Goal: Task Accomplishment & Management: Use online tool/utility

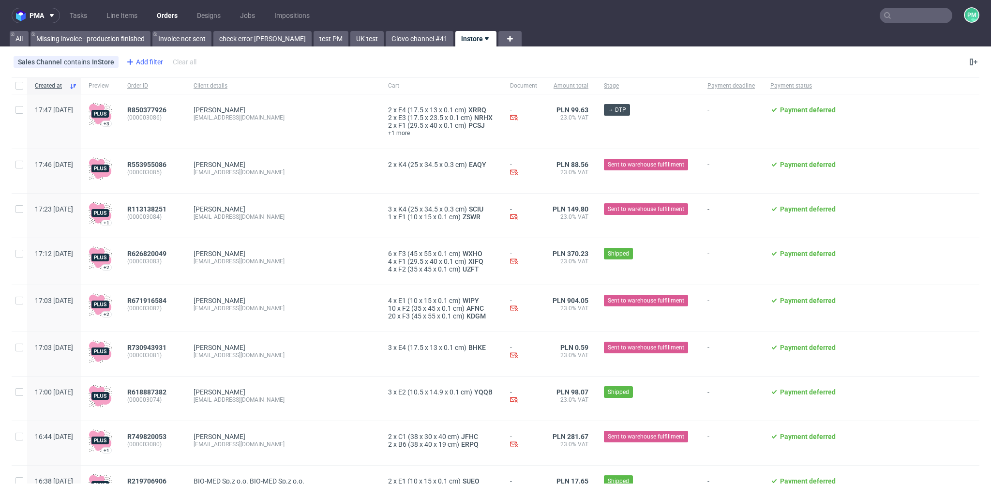
click at [142, 59] on div "Add filter" at bounding box center [143, 61] width 43 height 15
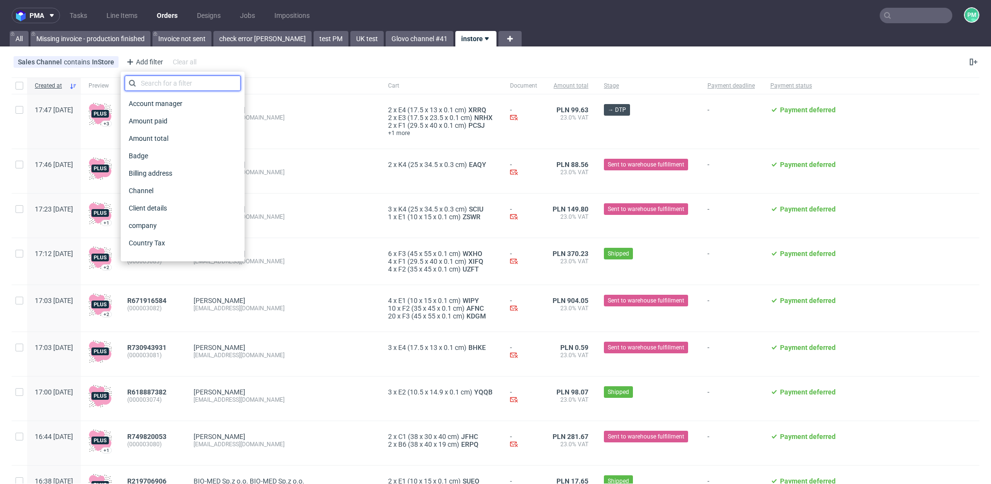
click at [155, 85] on input "text" at bounding box center [183, 82] width 116 height 15
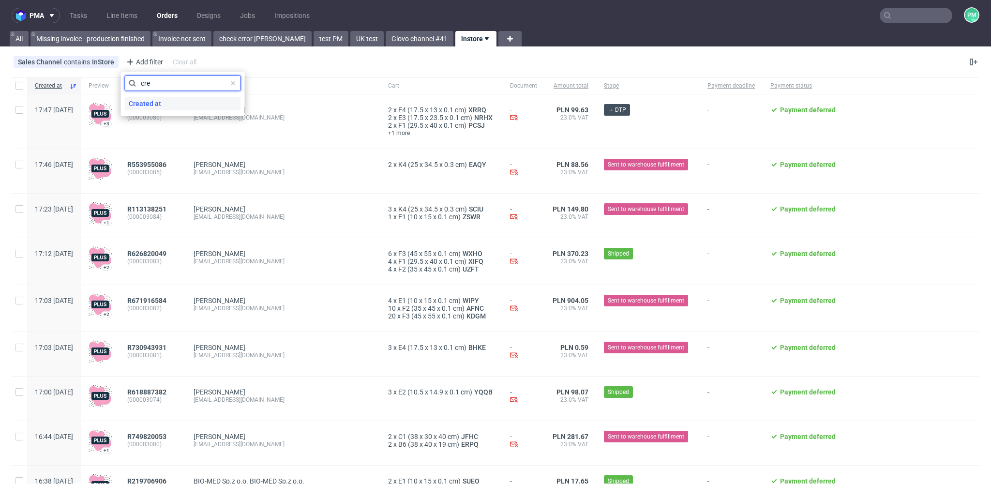
type input "cre"
click at [146, 99] on span "Created at" at bounding box center [145, 104] width 40 height 14
click at [174, 86] on div "[DATE]" at bounding box center [183, 81] width 116 height 15
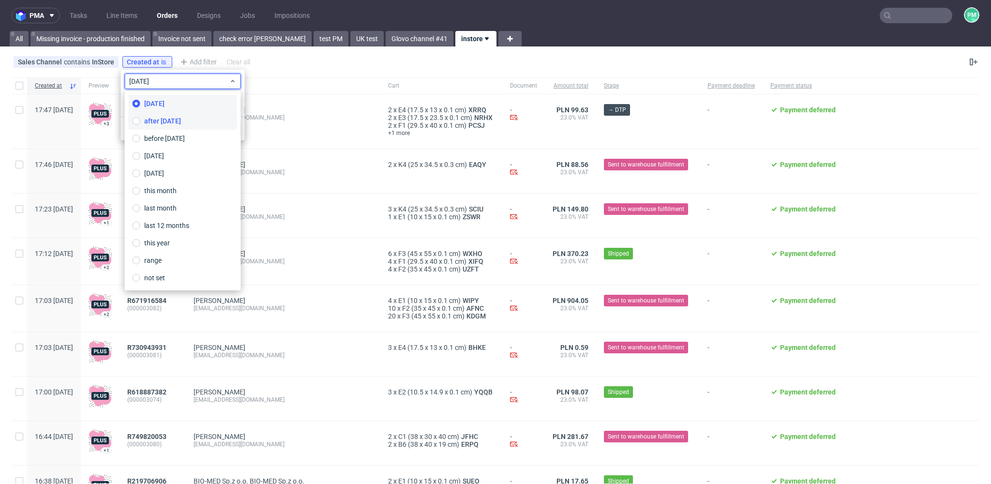
click at [184, 120] on label "after [DATE]" at bounding box center [183, 120] width 108 height 17
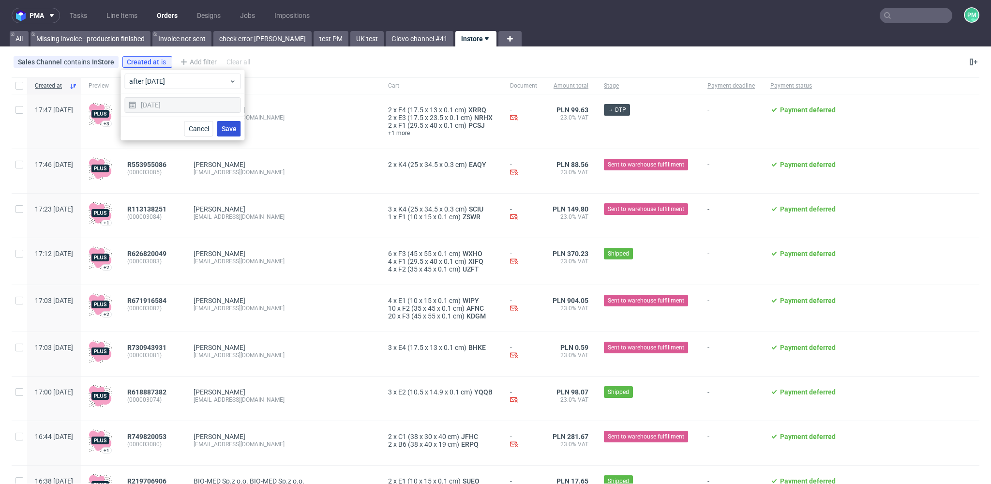
click at [239, 122] on button "Save" at bounding box center [229, 128] width 24 height 15
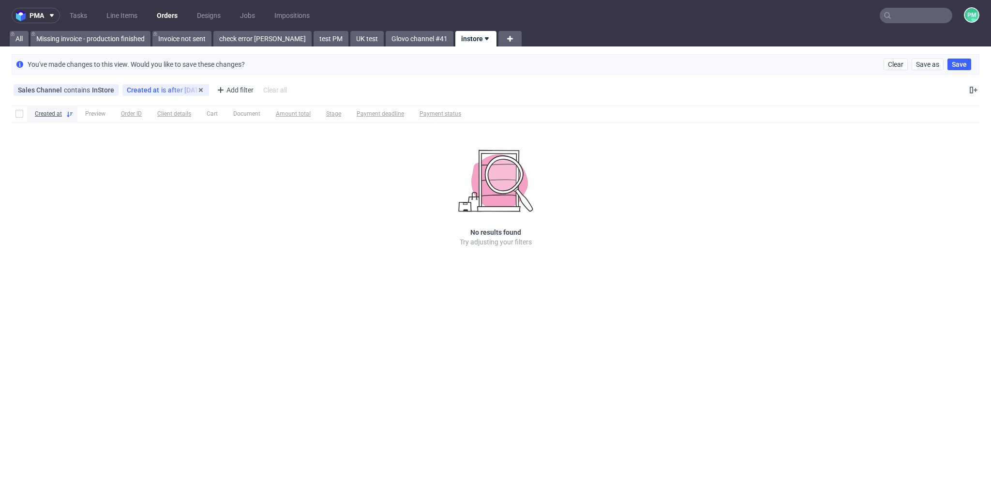
click at [172, 91] on div "Created at is after [DATE]" at bounding box center [166, 90] width 78 height 8
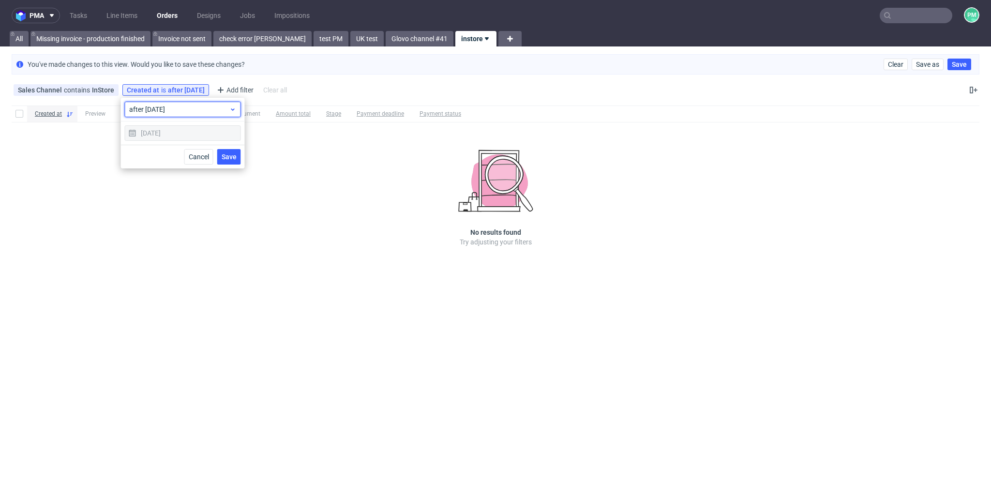
click at [180, 110] on span "after [DATE]" at bounding box center [179, 110] width 100 height 10
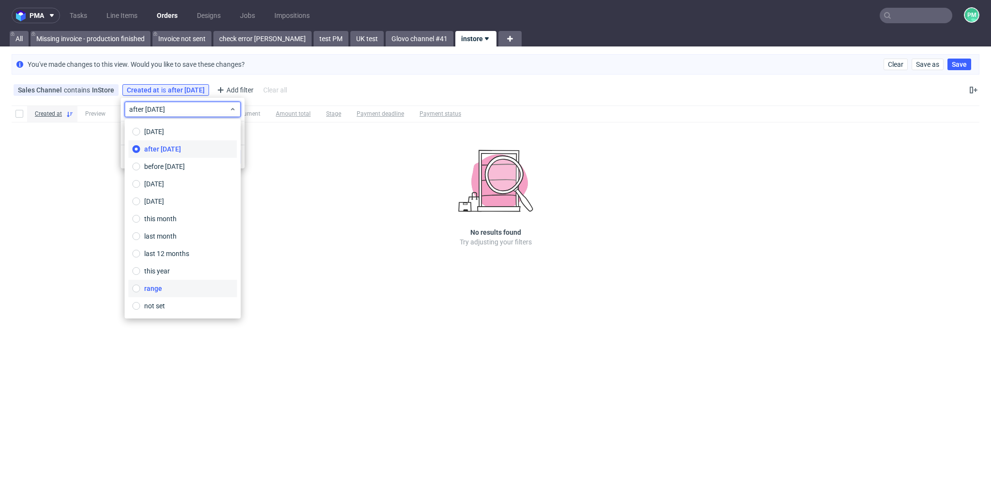
click at [171, 293] on label "range" at bounding box center [183, 288] width 108 height 17
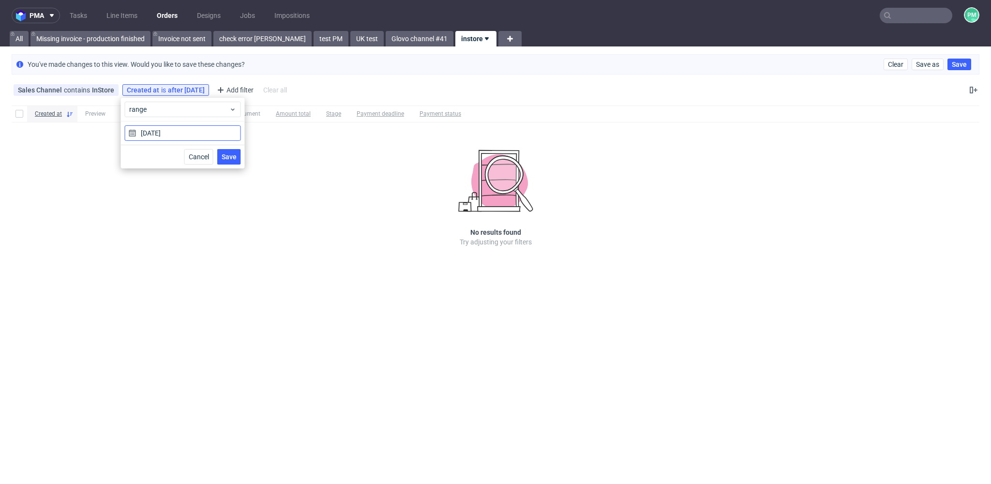
click at [182, 134] on input "[DATE]" at bounding box center [183, 132] width 116 height 15
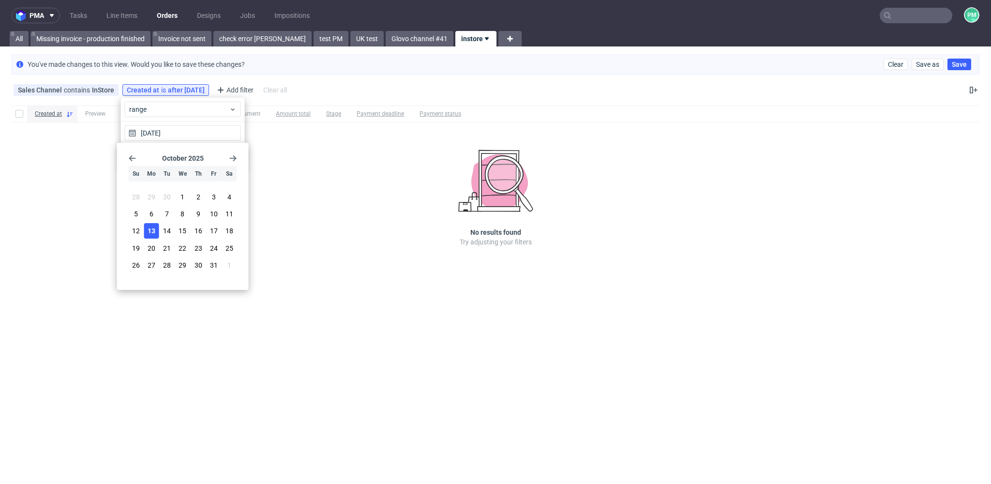
click at [153, 234] on span "13" at bounding box center [152, 231] width 8 height 10
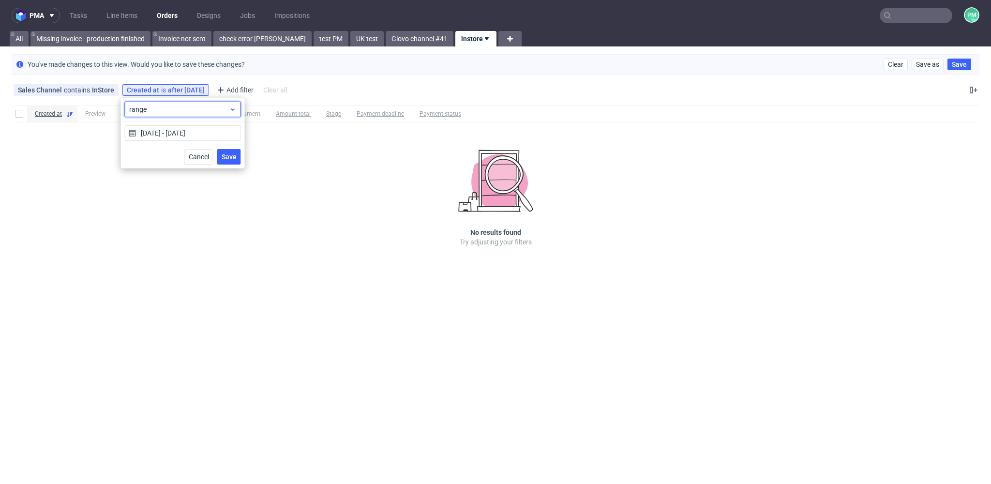
click at [169, 114] on div "range" at bounding box center [183, 109] width 116 height 15
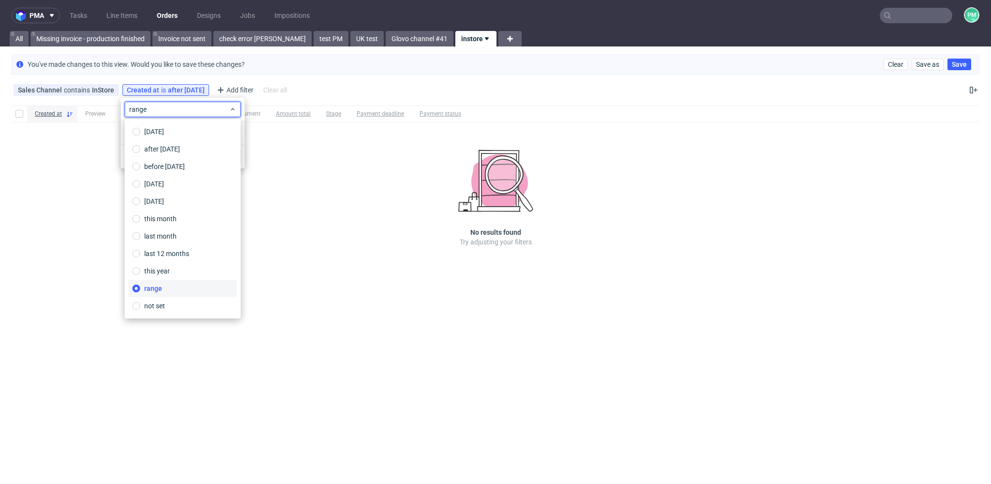
click at [244, 120] on div "range" at bounding box center [183, 110] width 124 height 24
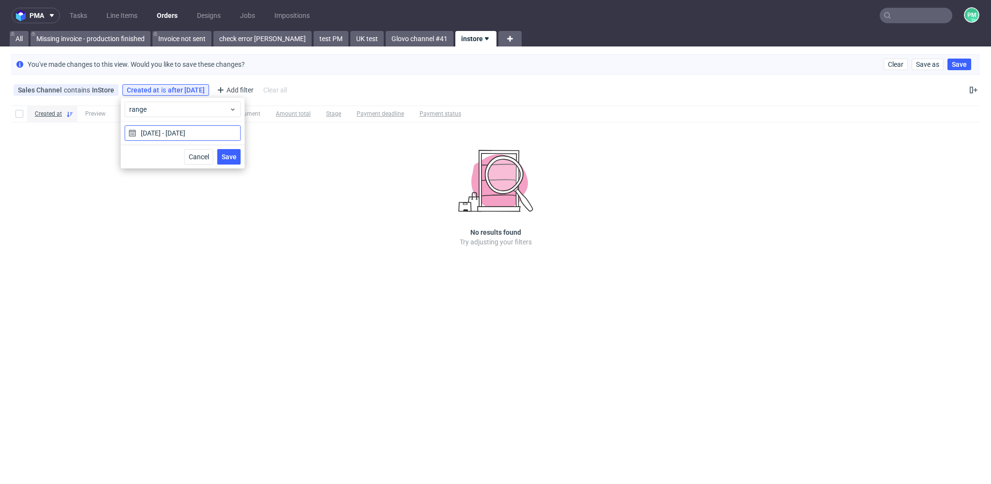
click at [223, 133] on input "[DATE] - [DATE]" at bounding box center [183, 132] width 116 height 15
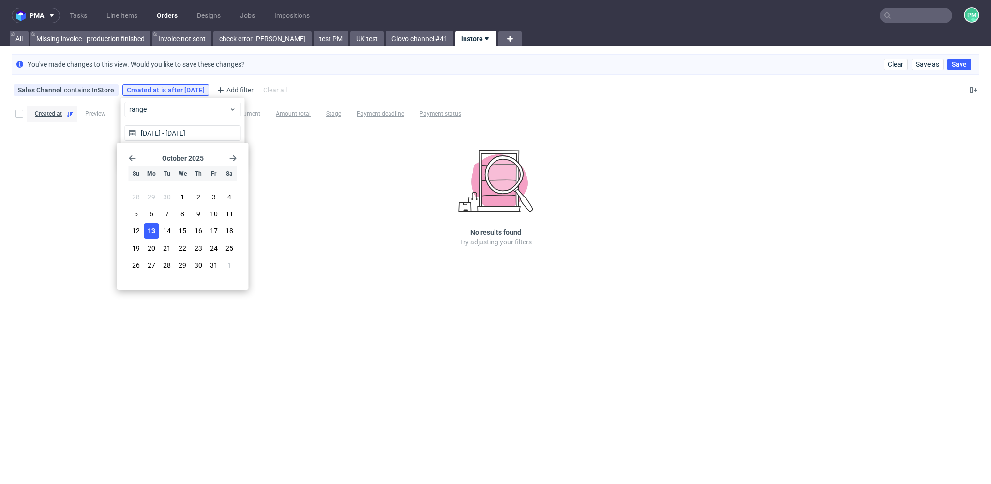
click at [235, 157] on use "Go forward 1 month" at bounding box center [233, 158] width 7 height 6
click at [182, 268] on span "31" at bounding box center [183, 265] width 8 height 10
click at [134, 156] on icon "Go back 1 month" at bounding box center [133, 158] width 8 height 8
click at [134, 157] on icon "Go back 1 month" at bounding box center [133, 158] width 8 height 8
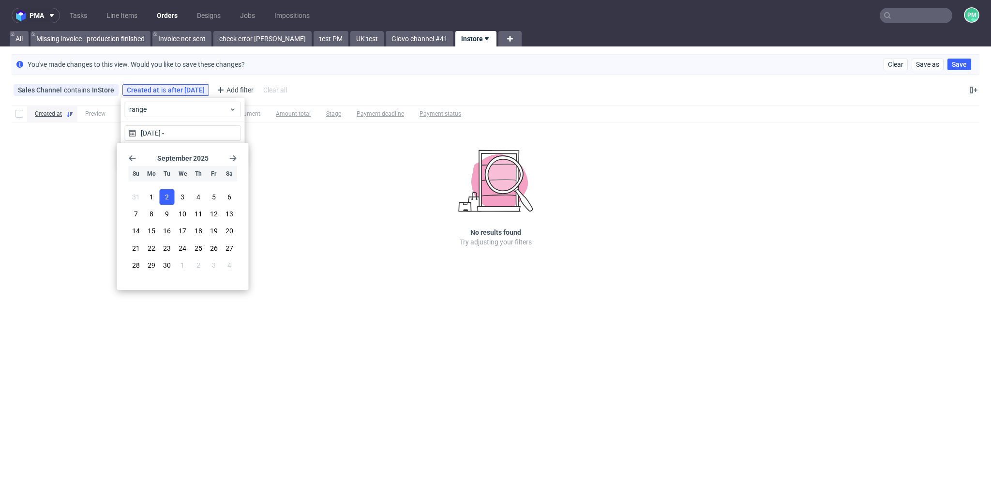
click at [162, 202] on button "2" at bounding box center [167, 196] width 15 height 15
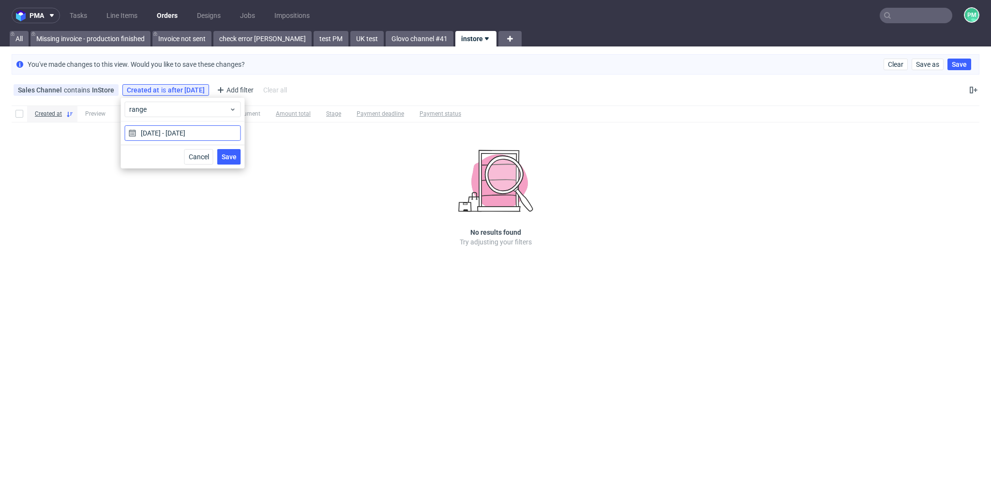
click at [171, 130] on input "[DATE] - [DATE]" at bounding box center [183, 132] width 116 height 15
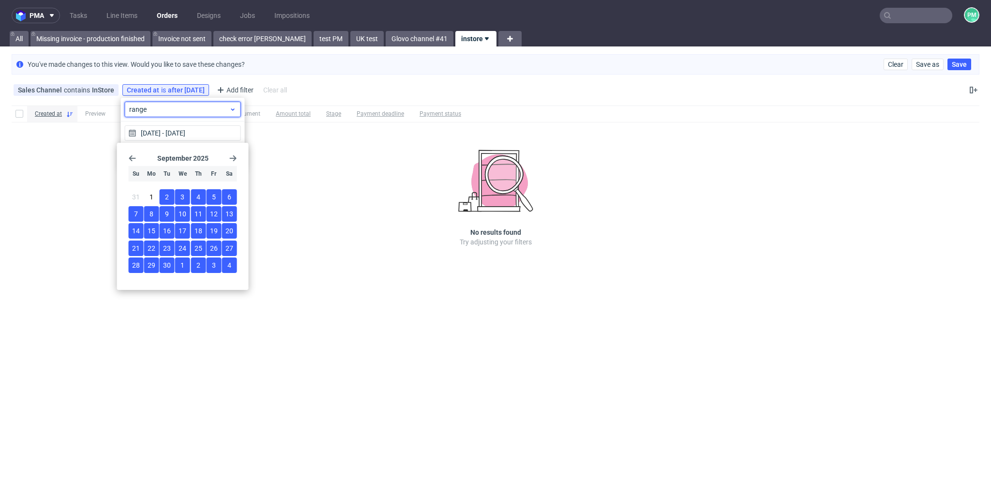
click at [212, 112] on span "range" at bounding box center [179, 110] width 100 height 10
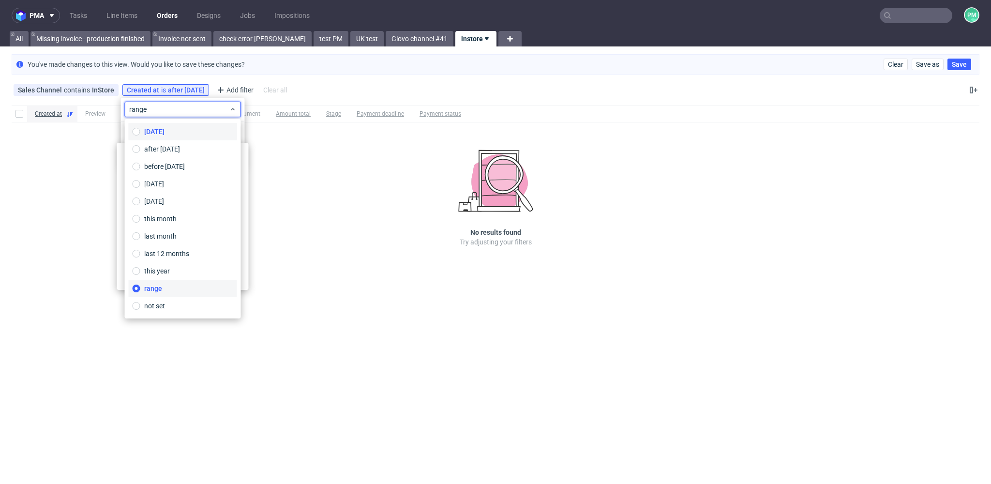
click at [166, 128] on label "[DATE]" at bounding box center [183, 131] width 108 height 17
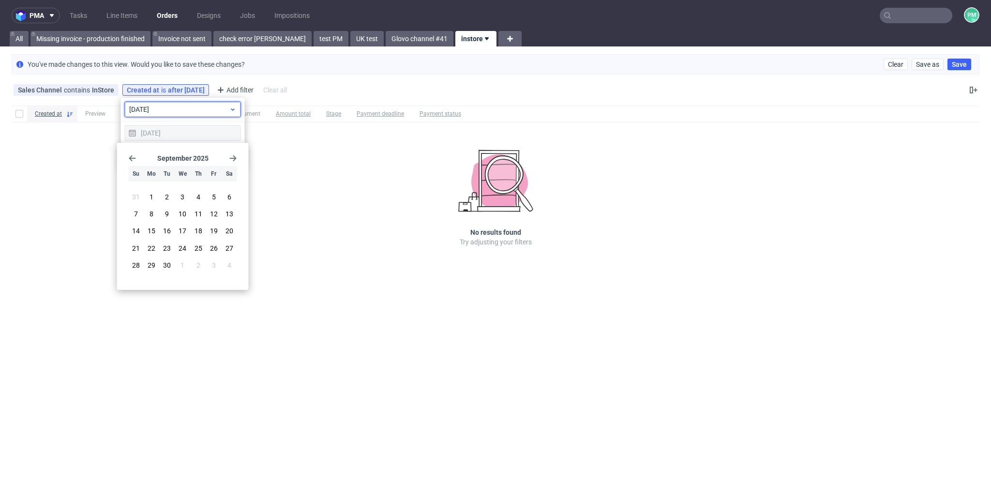
click at [193, 113] on span "[DATE]" at bounding box center [179, 110] width 100 height 10
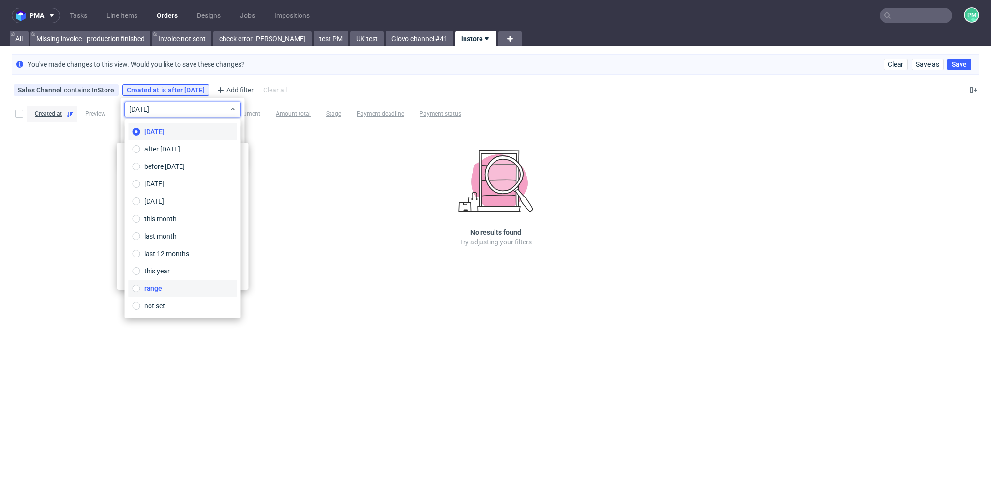
click at [149, 285] on span "range" at bounding box center [153, 289] width 18 height 10
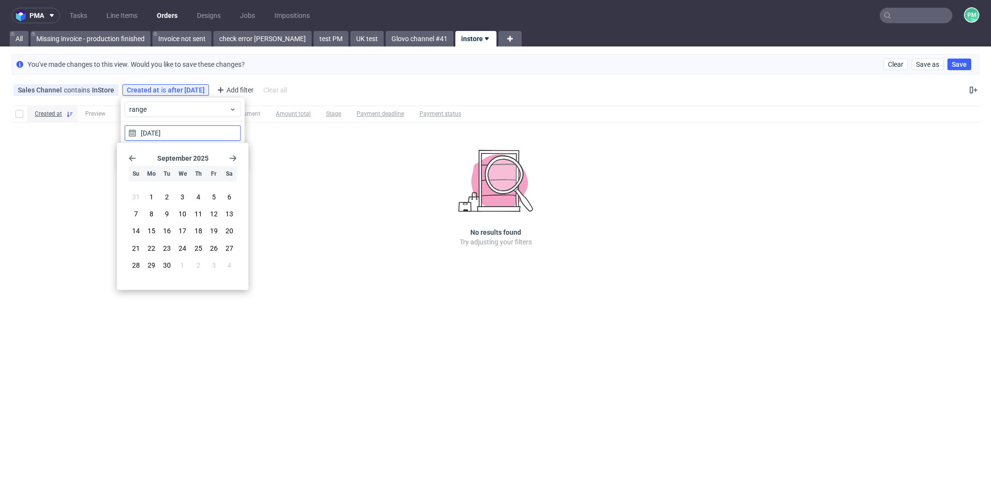
click at [161, 131] on input "[DATE]" at bounding box center [183, 132] width 116 height 15
click at [153, 231] on span "13" at bounding box center [152, 231] width 8 height 10
click at [217, 135] on input "[DATE] - [DATE]" at bounding box center [183, 132] width 116 height 15
click at [150, 232] on span "13" at bounding box center [152, 231] width 8 height 10
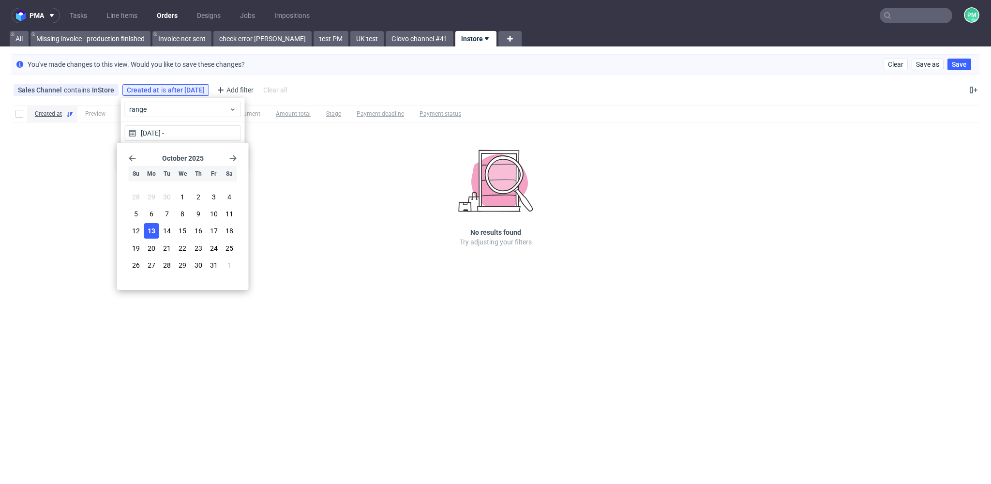
click at [232, 158] on use "Go forward 1 month" at bounding box center [233, 158] width 7 height 6
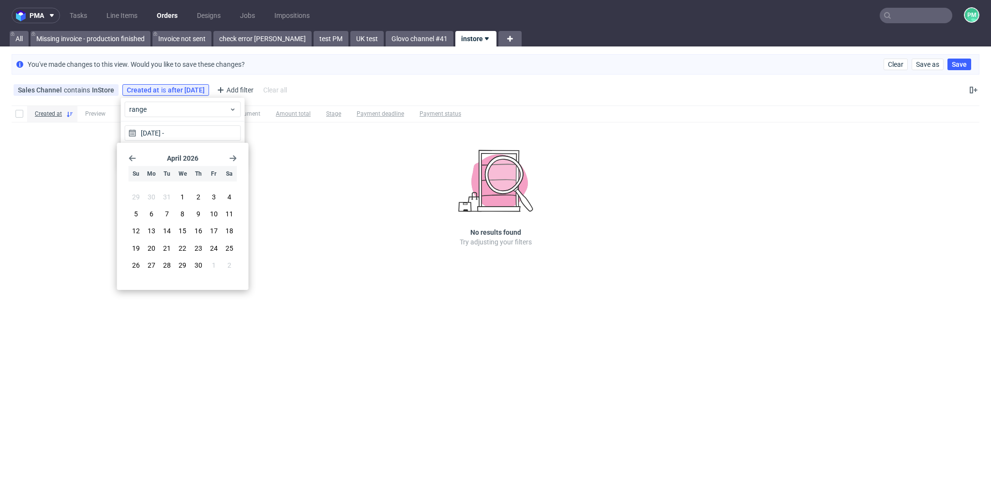
click at [232, 158] on use "Go forward 1 month" at bounding box center [233, 158] width 7 height 6
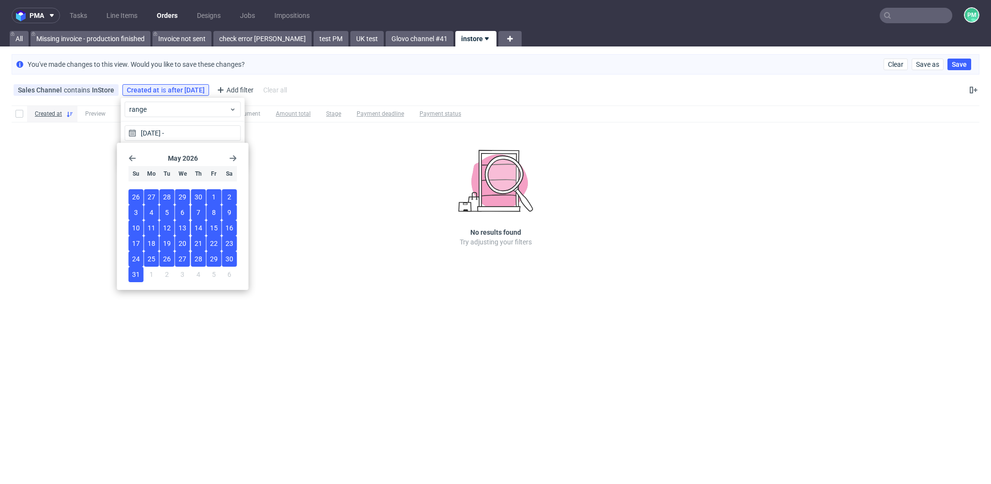
click at [131, 272] on button "31" at bounding box center [136, 274] width 15 height 15
type input "[DATE] - [DATE]"
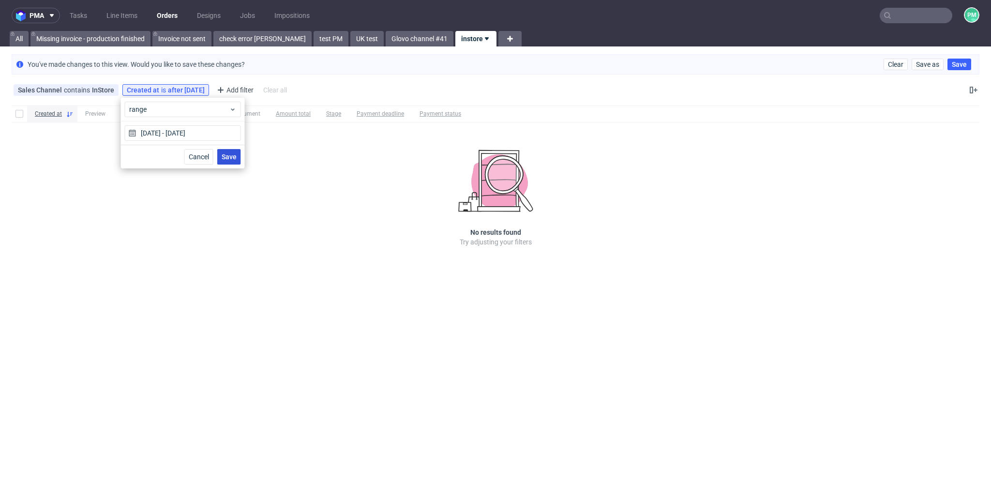
click at [228, 152] on button "Save" at bounding box center [229, 156] width 24 height 15
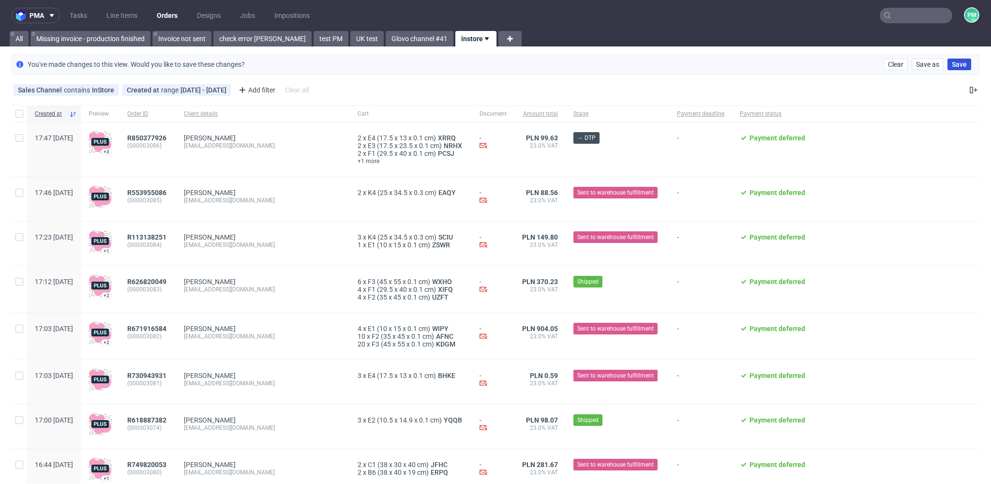
click at [952, 67] on span "Save" at bounding box center [959, 64] width 15 height 7
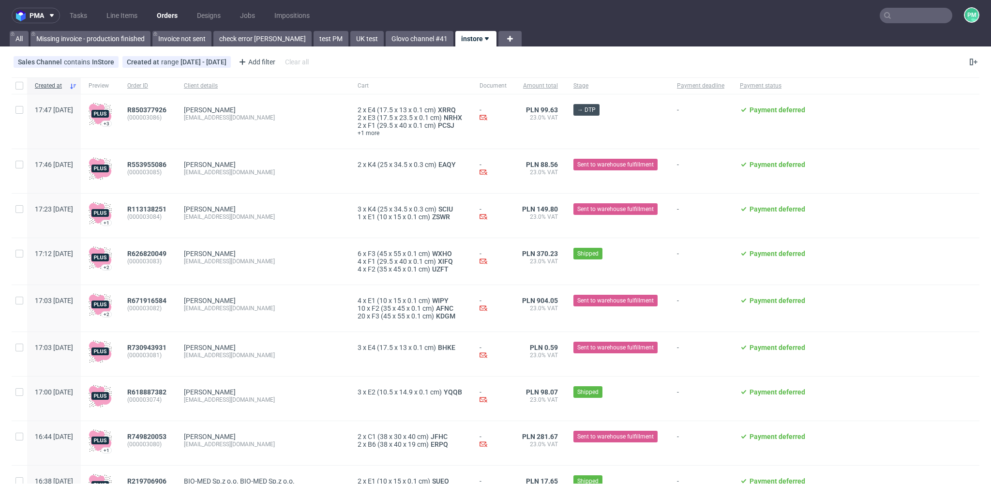
click at [485, 39] on use at bounding box center [487, 38] width 4 height 3
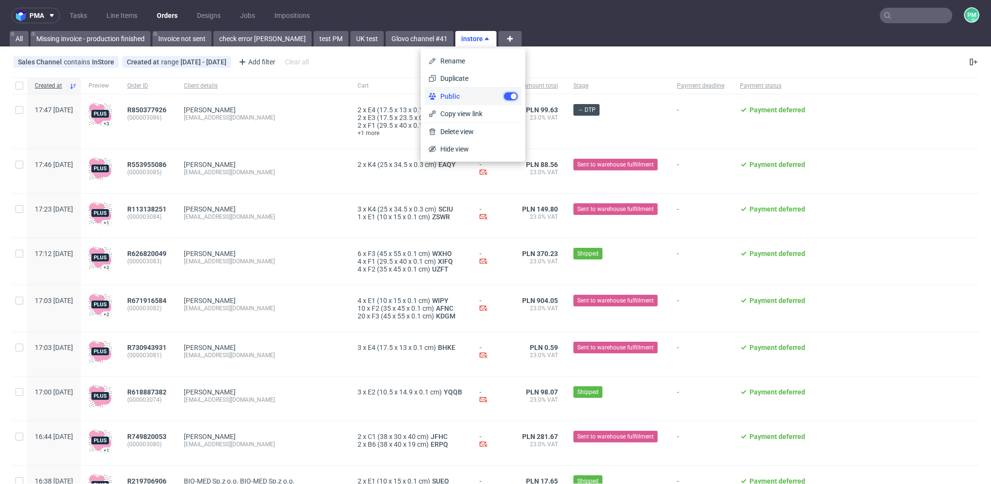
click at [507, 93] on input "checkbox" at bounding box center [511, 96] width 14 height 8
checkbox input "false"
click at [603, 55] on div "Sales Channel contains InStore Created at range [DATE] - [DATE] Add filter Hide…" at bounding box center [495, 61] width 991 height 23
